Goal: Register for event/course

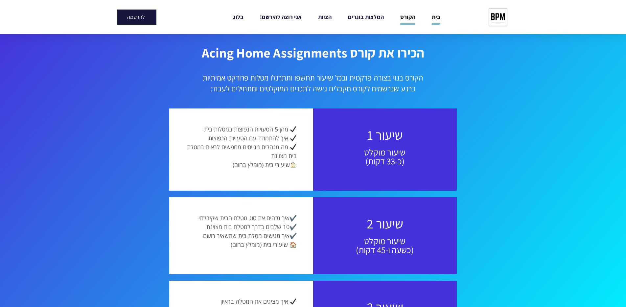
scroll to position [524, 0]
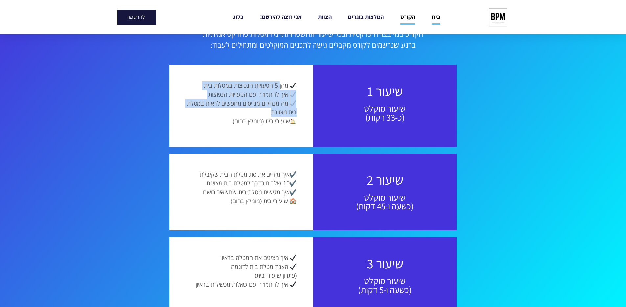
drag, startPoint x: 280, startPoint y: 87, endPoint x: 237, endPoint y: 99, distance: 44.0
click at [213, 106] on p "מהן 5 הטעויות הנפוצות במטלות בית איך להתמודד עם הטעויות הנפוצות מה מנהלים מגייס…" at bounding box center [241, 103] width 111 height 44
click at [238, 98] on span "איך להתמודד עם הטעויות הנפוצות" at bounding box center [248, 94] width 80 height 8
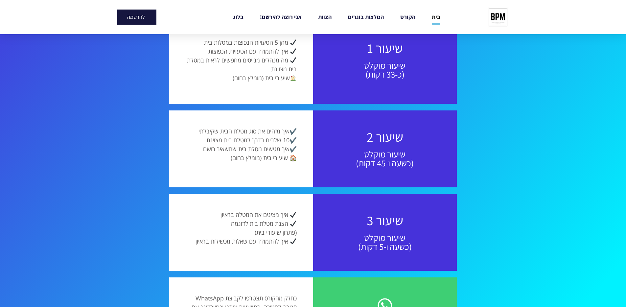
scroll to position [569, 0]
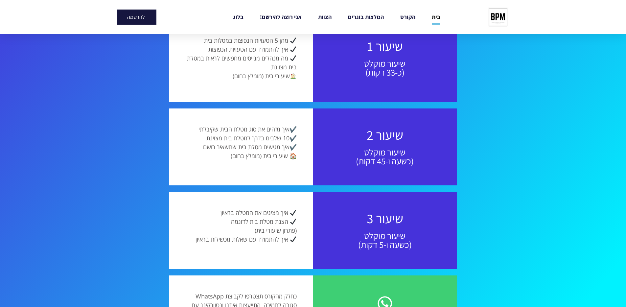
drag, startPoint x: 290, startPoint y: 69, endPoint x: 231, endPoint y: 86, distance: 61.6
click at [231, 86] on div "מהן 5 הטעויות הנפוצות במטלות בית איך להתמודד עם הטעויות הנפוצות מה מנהלים מגייס…" at bounding box center [241, 61] width 144 height 82
click at [232, 83] on div "מהן 5 הטעויות הנפוצות במטלות בית איך להתמודד עם הטעויות הנפוצות מה מנהלים מגייס…" at bounding box center [241, 60] width 111 height 49
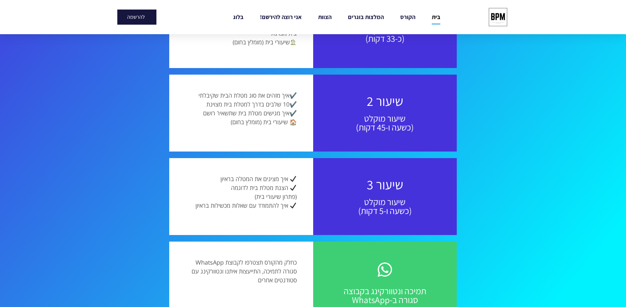
scroll to position [615, 0]
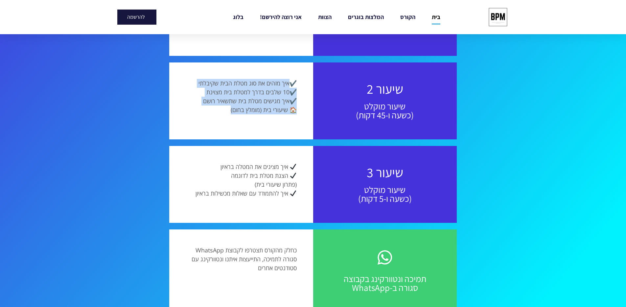
drag, startPoint x: 289, startPoint y: 82, endPoint x: 265, endPoint y: 98, distance: 28.6
click at [223, 108] on p "✔️ איך מזהים את סוג מטלת הבית שקיבלתי ✔️ 10 שלבים בדרך למטלת בית מצוינת ✔️ איך …" at bounding box center [241, 96] width 111 height 35
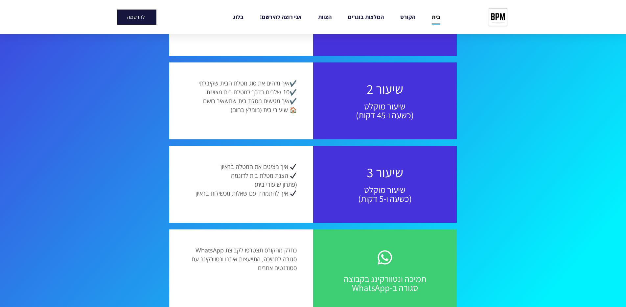
click at [265, 99] on span "איך מגישים מטלת בית שתשאיר רושם" at bounding box center [246, 101] width 86 height 8
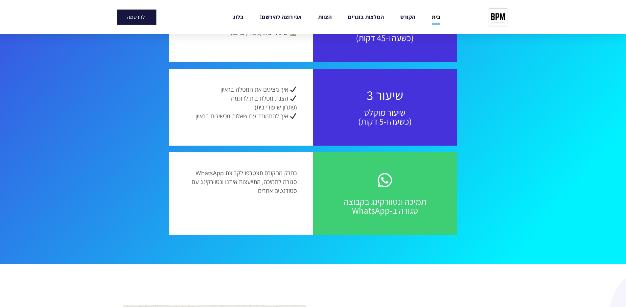
scroll to position [710, 0]
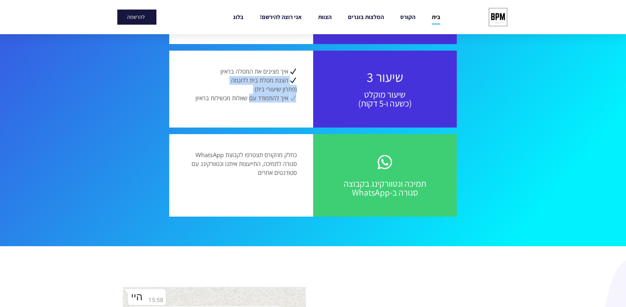
drag, startPoint x: 285, startPoint y: 78, endPoint x: 257, endPoint y: 110, distance: 42.9
click at [250, 100] on p "איך מציגים את המטלה בראיון הצגת מטלת בית לדוגמה (פתרון שיעורי בית) איך להתמודד …" at bounding box center [241, 84] width 111 height 35
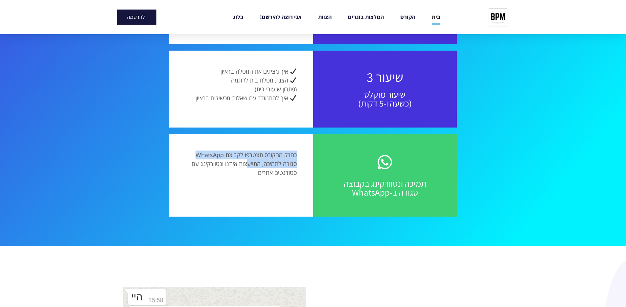
drag, startPoint x: 274, startPoint y: 140, endPoint x: 248, endPoint y: 168, distance: 37.4
click at [247, 168] on div "כחלק מהקורס תצטרפו לקבוצת WhatsApp סגורה לתמיכה, התייעצות איתנו ונטוורקינג עם ס…" at bounding box center [241, 175] width 144 height 82
click at [249, 166] on p "כחלק מהקורס תצטרפו לקבוצת WhatsApp סגורה לתמיכה, התייעצות איתנו ונטוורקינג עם ס…" at bounding box center [241, 163] width 111 height 27
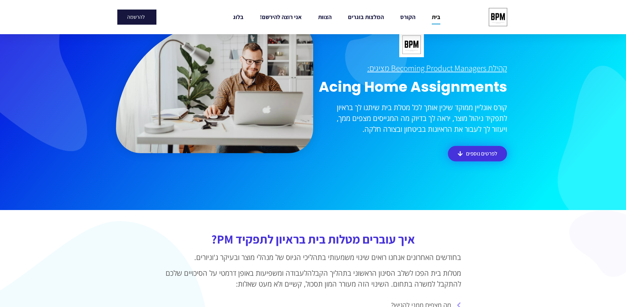
scroll to position [56, 0]
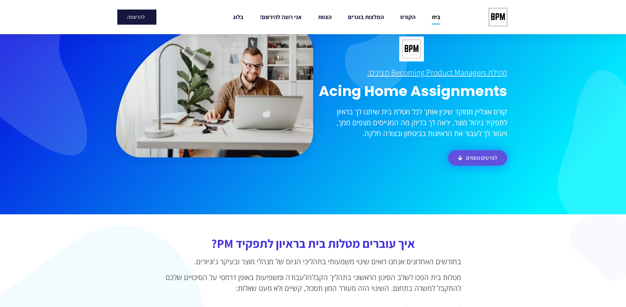
click at [480, 158] on span "לפרטים נוספים" at bounding box center [481, 158] width 31 height 6
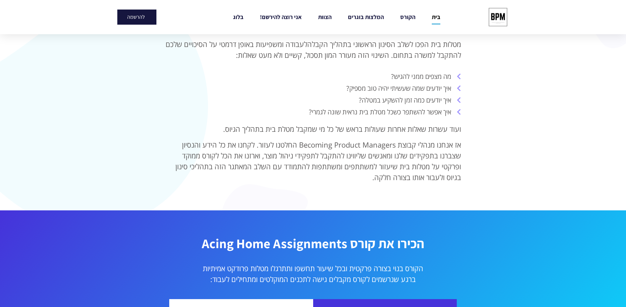
scroll to position [294, 0]
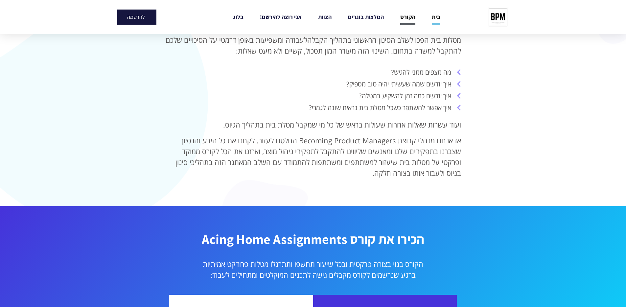
click at [405, 17] on link "הקורס" at bounding box center [407, 17] width 15 height 15
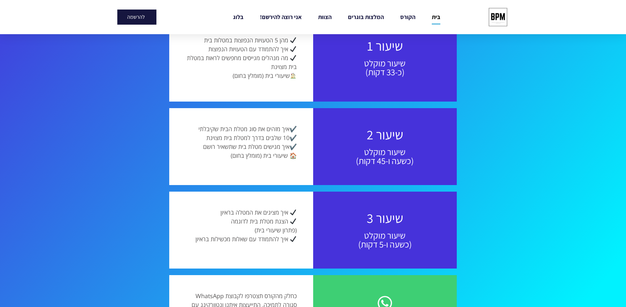
scroll to position [543, 0]
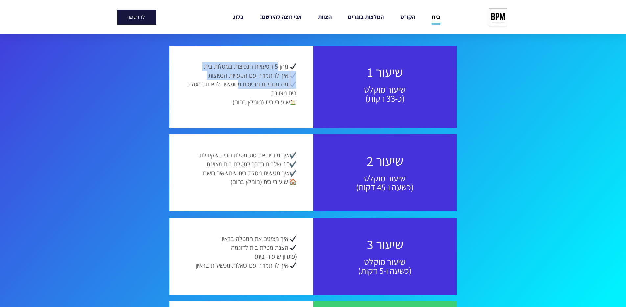
drag, startPoint x: 277, startPoint y: 69, endPoint x: 242, endPoint y: 79, distance: 36.1
click at [239, 88] on p "מהן 5 הטעויות הנפוצות במטלות בית איך להתמודד עם הטעויות הנפוצות מה מנהלים מגייס…" at bounding box center [241, 84] width 111 height 44
click at [242, 79] on p "מהן 5 הטעויות הנפוצות במטלות בית איך להתמודד עם הטעויות הנפוצות מה מנהלים מגייס…" at bounding box center [241, 84] width 111 height 44
drag, startPoint x: 282, startPoint y: 80, endPoint x: 215, endPoint y: 107, distance: 72.6
click at [211, 110] on div "מהן 5 הטעויות הנפוצות במטלות בית איך להתמודד עם הטעויות הנפוצות מה מנהלים מגייס…" at bounding box center [241, 86] width 111 height 49
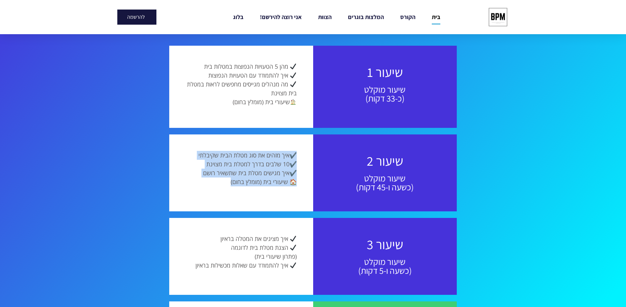
drag, startPoint x: 283, startPoint y: 150, endPoint x: 250, endPoint y: 185, distance: 47.4
click at [219, 184] on div "✔️ איך מזהים את סוג מטלת הבית שקיבלתי ✔️ 10 שלבים בדרך למטלת בית מצוינת ✔️ איך …" at bounding box center [241, 172] width 144 height 77
click at [260, 181] on p "✔️ איך מזהים את סוג מטלת הבית שקיבלתי ✔️ 10 שלבים בדרך למטלת בית מצוינת ✔️ איך …" at bounding box center [241, 168] width 111 height 35
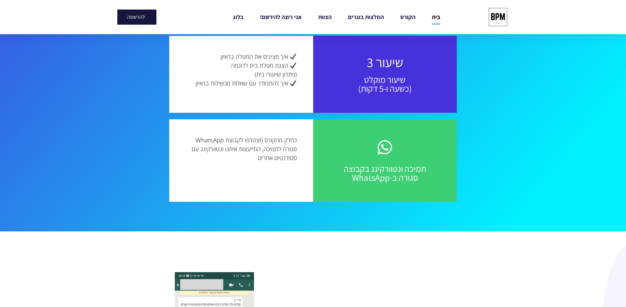
scroll to position [726, 0]
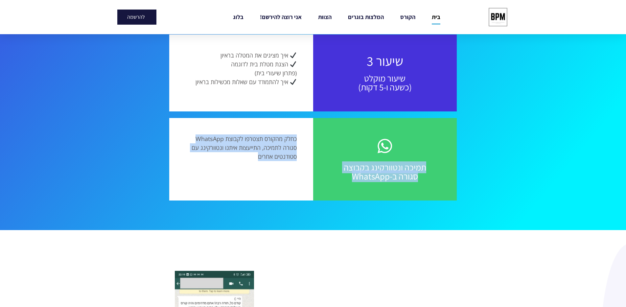
drag, startPoint x: 381, startPoint y: 150, endPoint x: 222, endPoint y: 165, distance: 159.4
click at [221, 169] on div "תמיכה ונטוורקינג בקבוצה סגורה ב-WhatsApp כחלק מהקורס תצטרפו לקבוצת WhatsApp סגו…" at bounding box center [312, 159] width 287 height 82
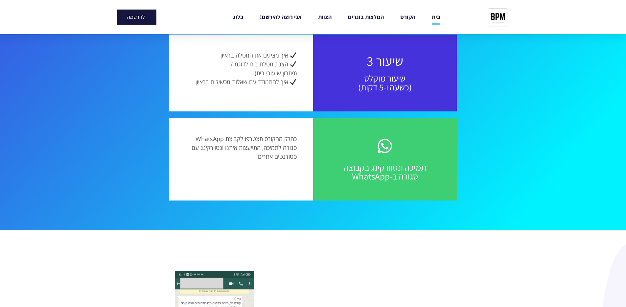
click at [244, 145] on p "כחלק מהקורס תצטרפו לקבוצת WhatsApp סגורה לתמיכה, התייעצות איתנו ונטוורקינג עם ס…" at bounding box center [241, 147] width 111 height 27
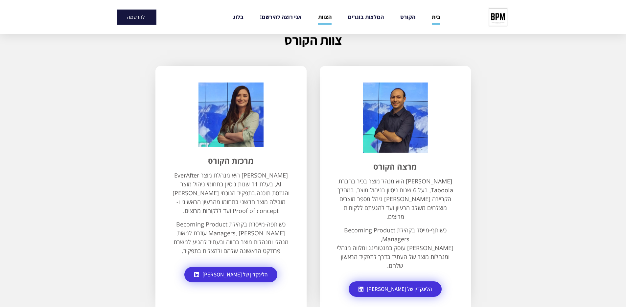
scroll to position [1489, 0]
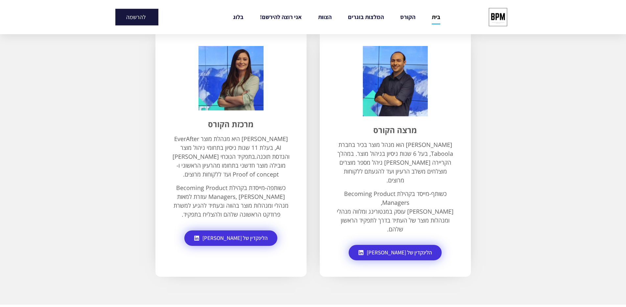
click at [135, 16] on span "להרשמה" at bounding box center [135, 17] width 19 height 6
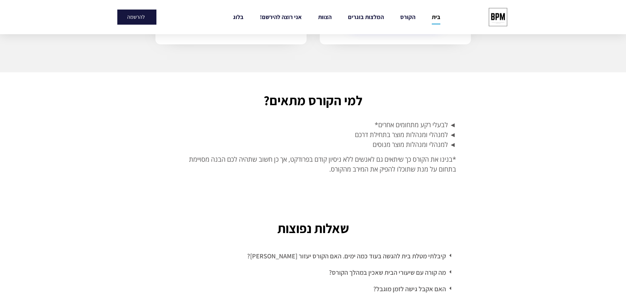
scroll to position [1797, 0]
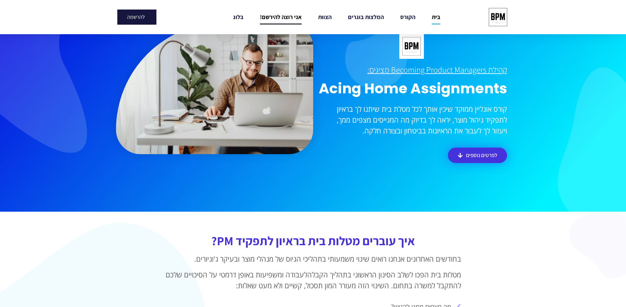
scroll to position [56, 0]
